Goal: Information Seeking & Learning: Learn about a topic

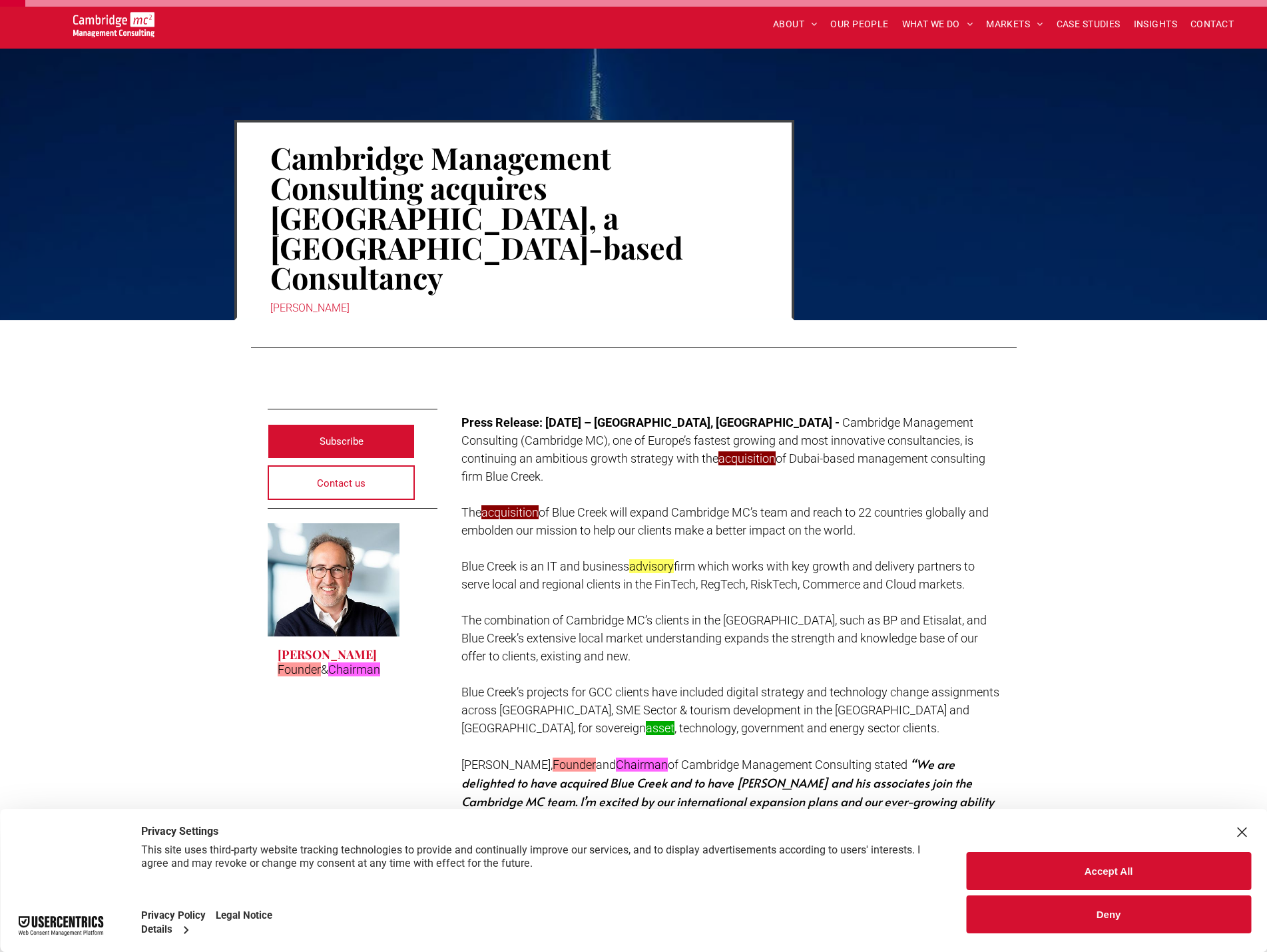
drag, startPoint x: 770, startPoint y: 431, endPoint x: 896, endPoint y: 443, distance: 126.6
click at [896, 503] on p "The acquisition of Blue Creek will expand Cambridge MC’s team and reach to 22 c…" at bounding box center [731, 520] width 539 height 36
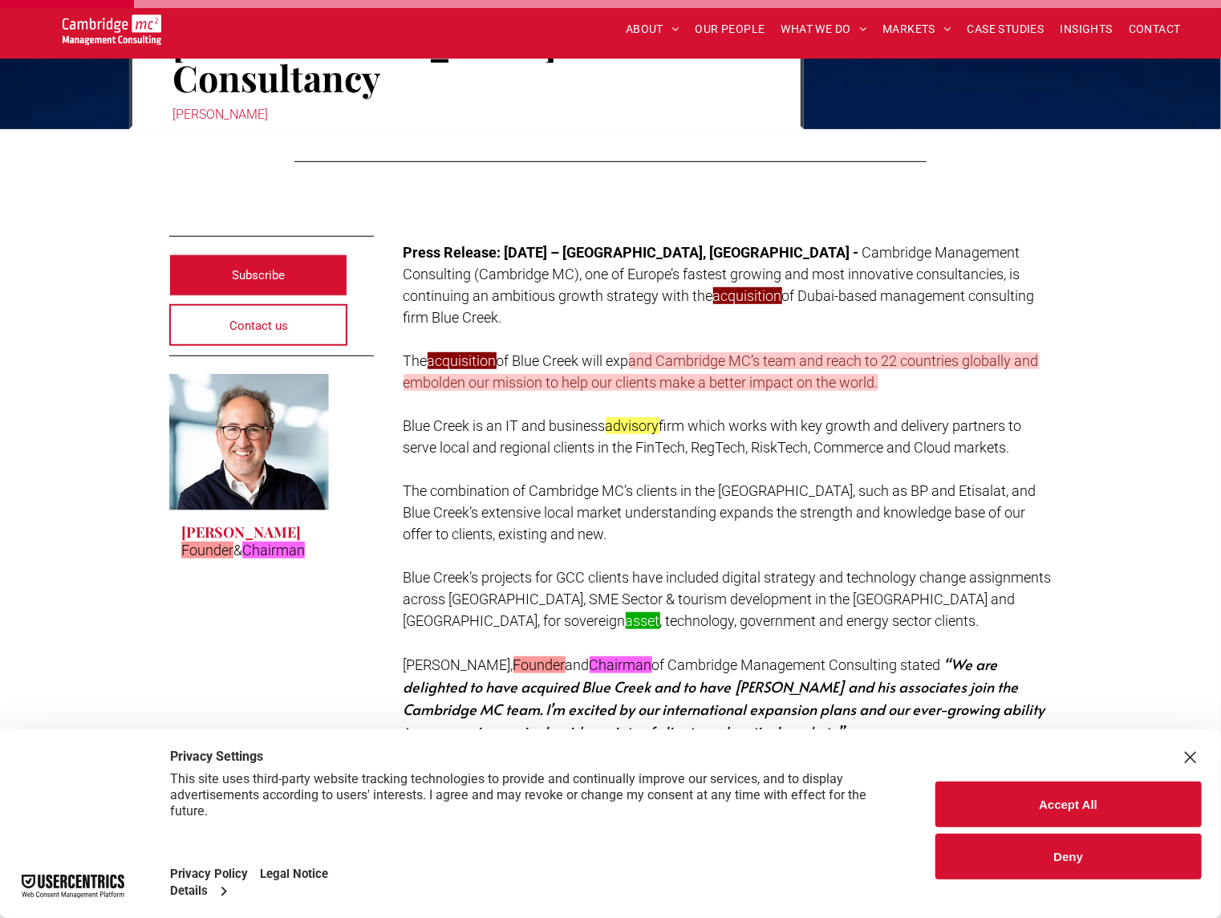
scroll to position [401, 0]
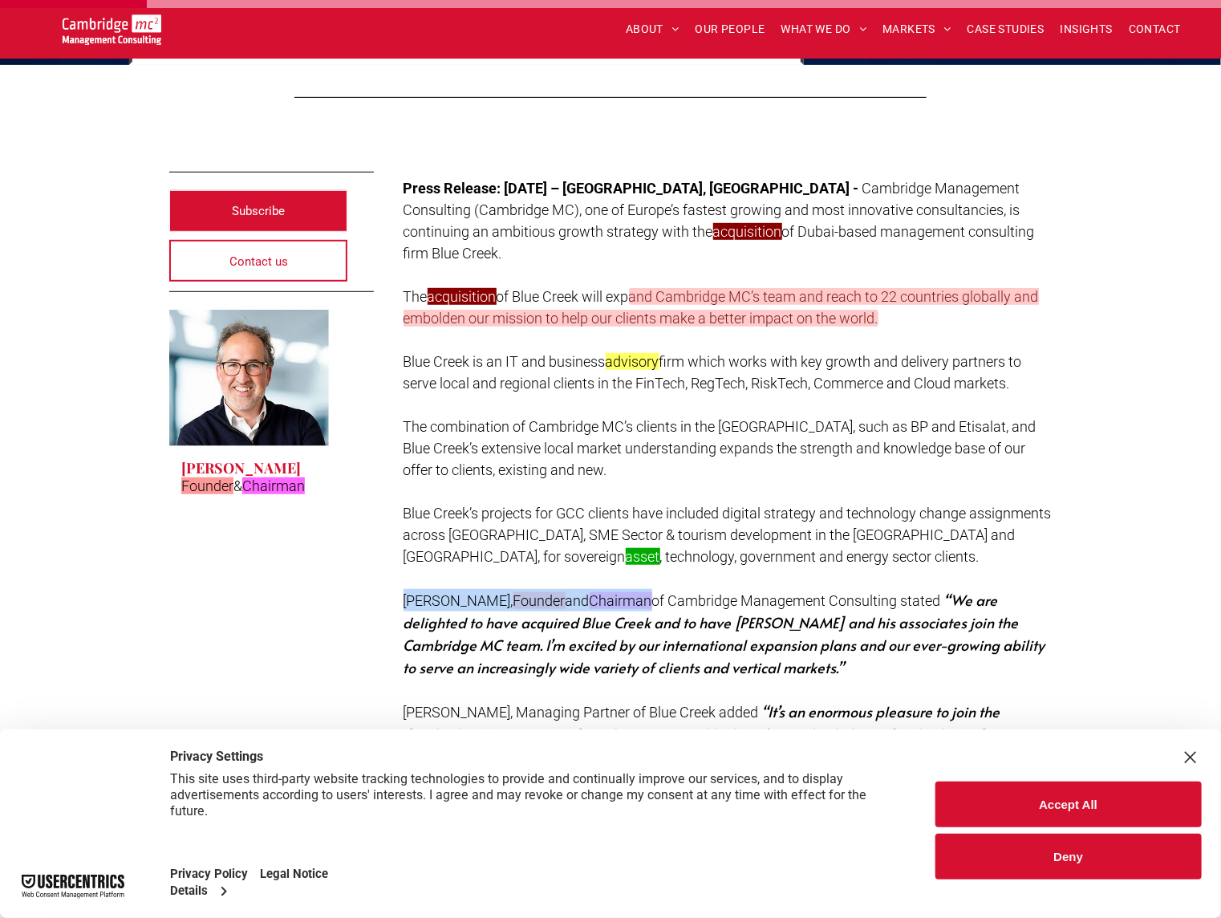
drag, startPoint x: 390, startPoint y: 504, endPoint x: 660, endPoint y: 498, distance: 270.3
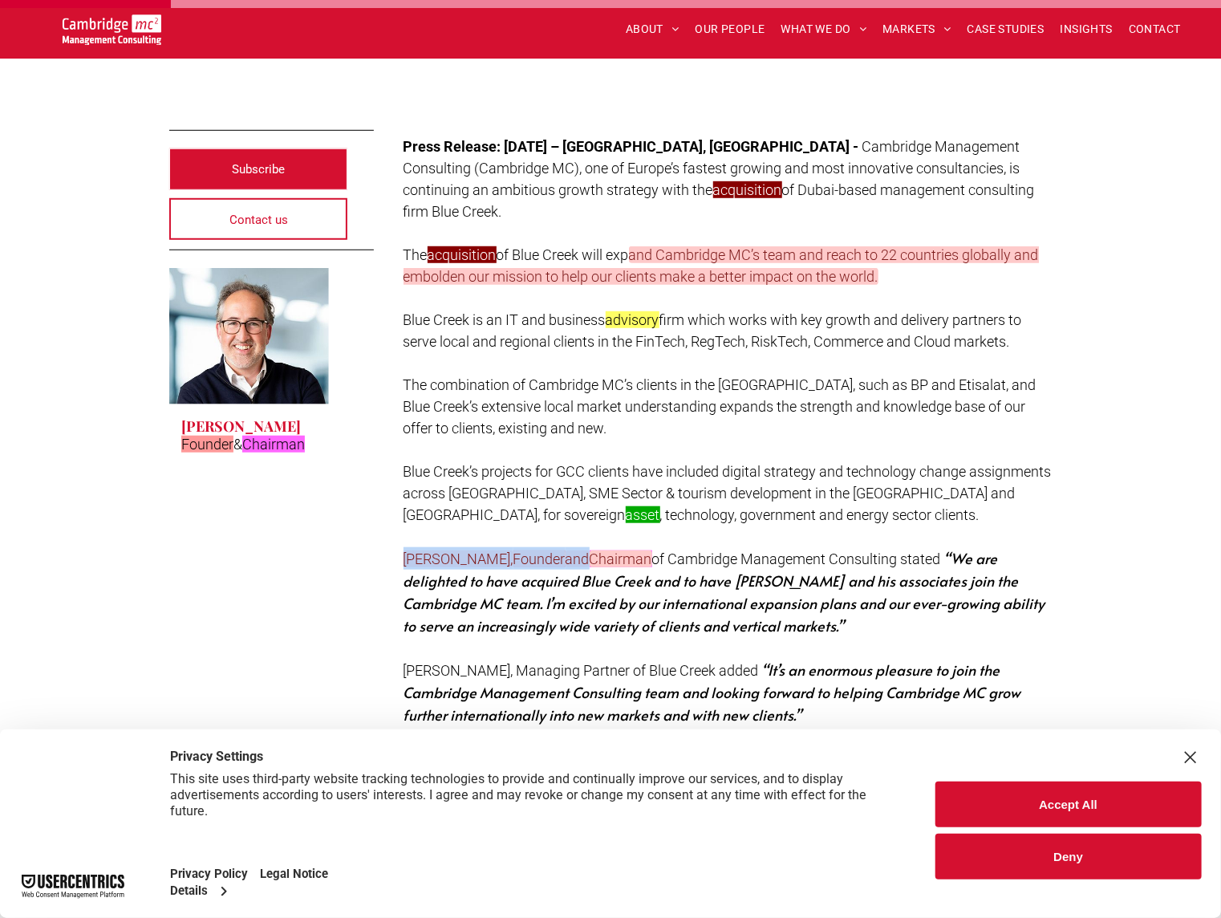
scroll to position [465, 0]
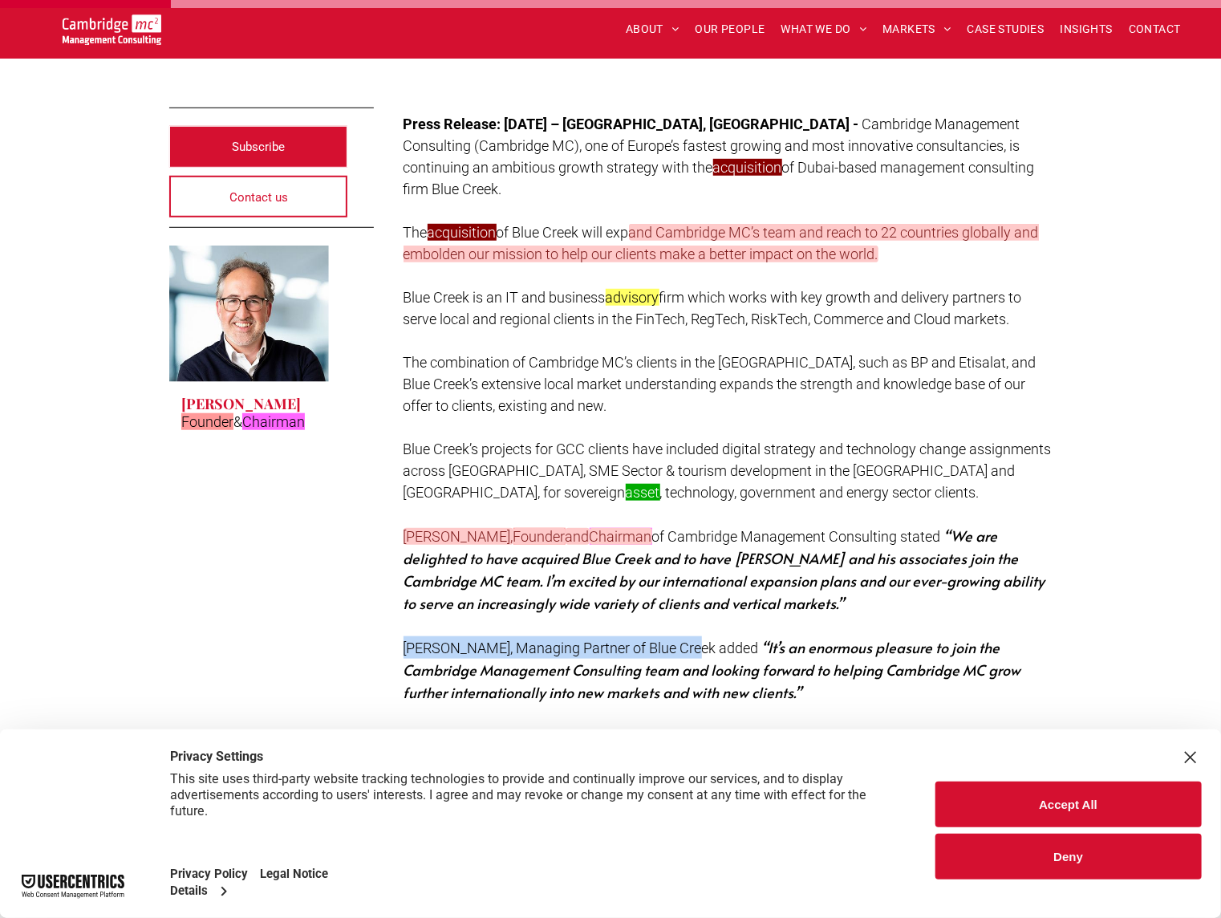
drag, startPoint x: 411, startPoint y: 561, endPoint x: 695, endPoint y: 547, distance: 285.1
click at [695, 639] on span "[PERSON_NAME], Managing Partner of Blue Creek added" at bounding box center [580, 647] width 355 height 17
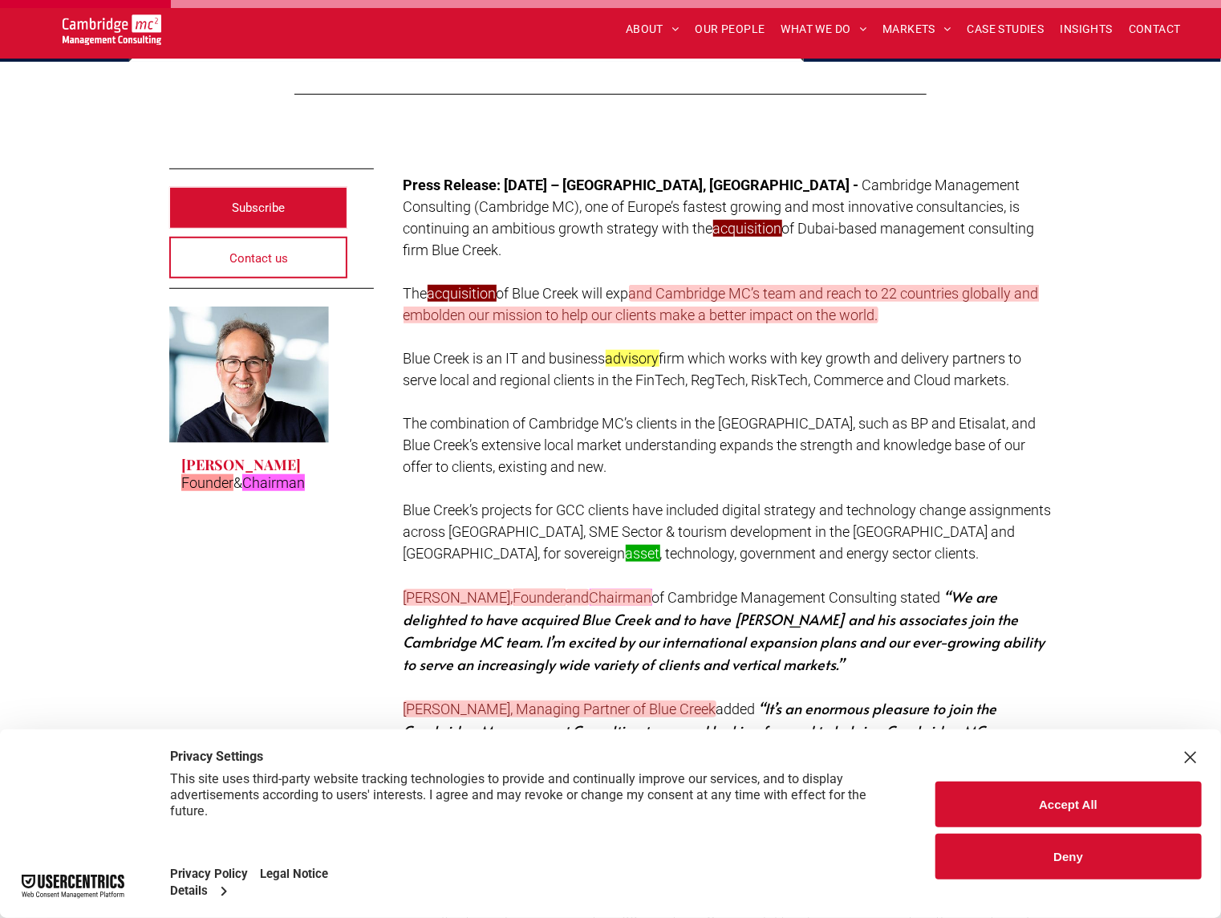
scroll to position [401, 0]
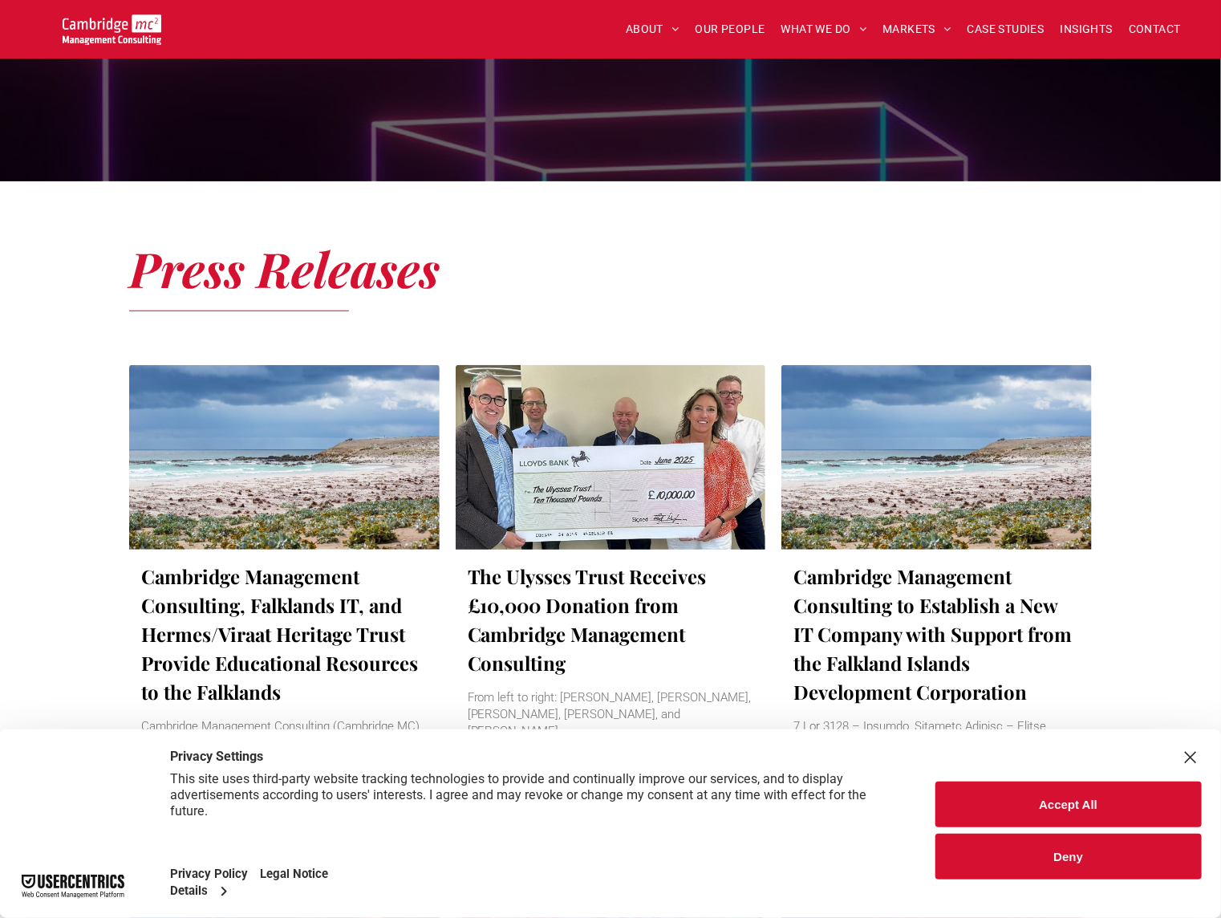
scroll to position [513, 0]
